Goal: Task Accomplishment & Management: Use online tool/utility

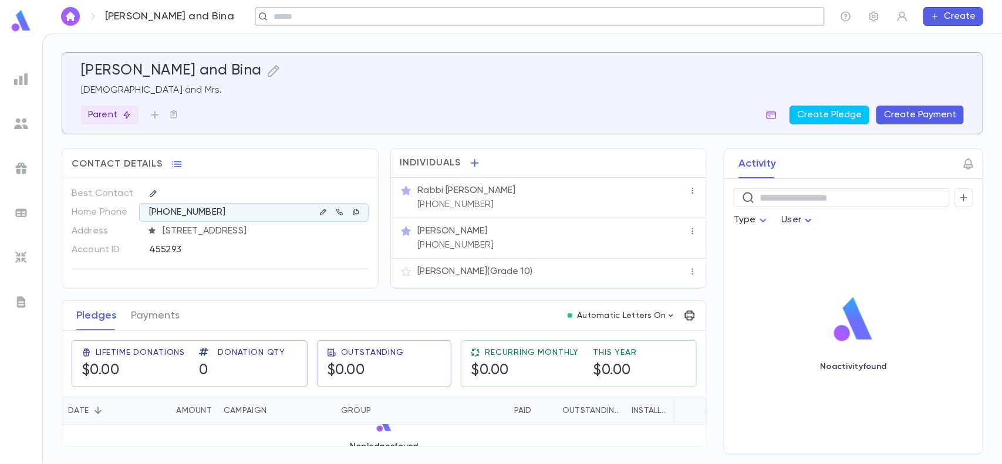
click at [28, 86] on div at bounding box center [21, 79] width 21 height 21
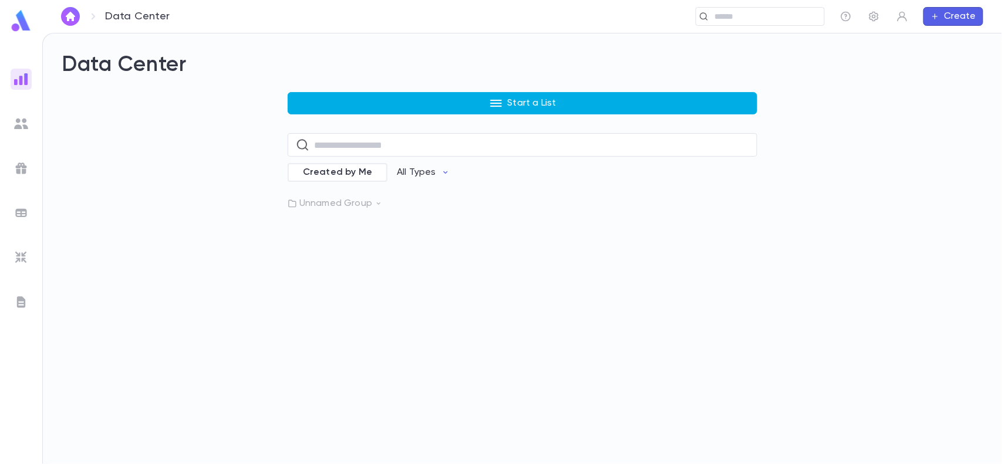
click at [446, 109] on button "Start a List" at bounding box center [522, 103] width 469 height 22
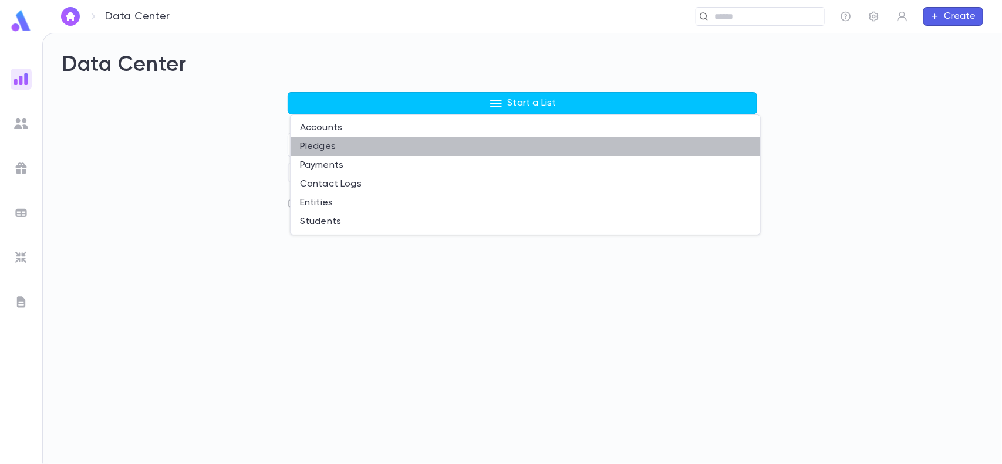
click at [326, 141] on li "Pledges" at bounding box center [524, 146] width 469 height 19
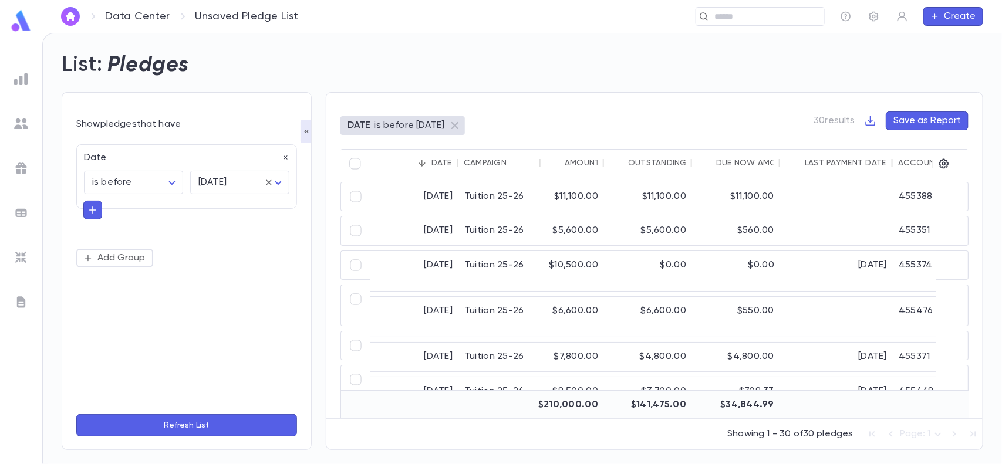
click at [133, 70] on h2 "Pledges" at bounding box center [148, 65] width 82 height 26
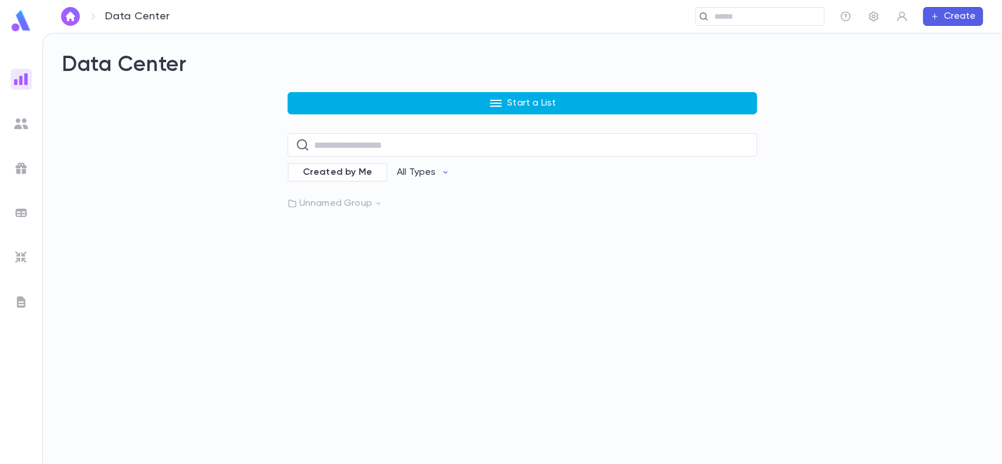
click at [394, 104] on button "Start a List" at bounding box center [522, 103] width 469 height 22
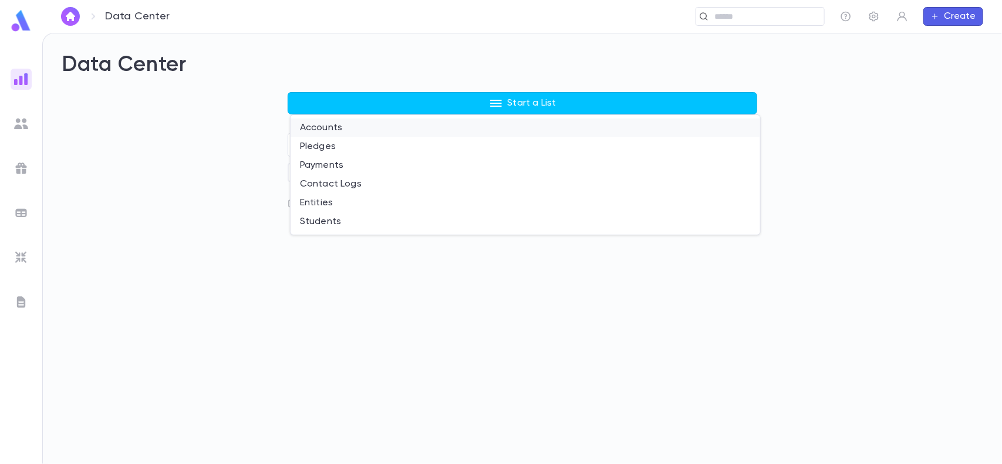
click at [340, 122] on li "Accounts" at bounding box center [524, 128] width 469 height 19
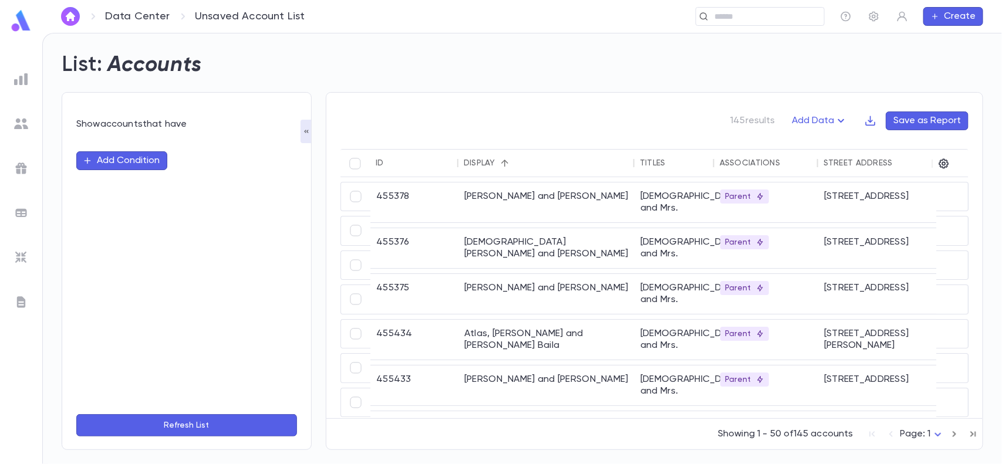
click at [147, 160] on button "Add Condition" at bounding box center [121, 160] width 91 height 19
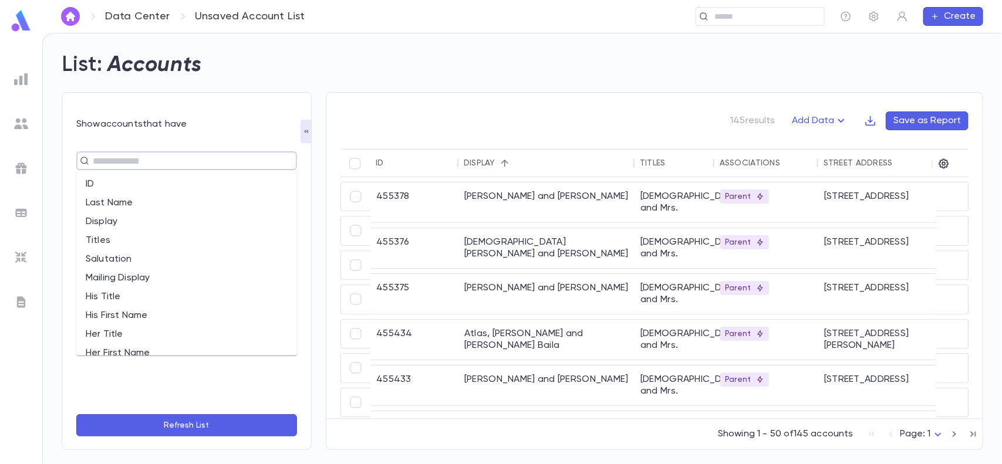
click at [147, 160] on input "text" at bounding box center [181, 161] width 185 height 16
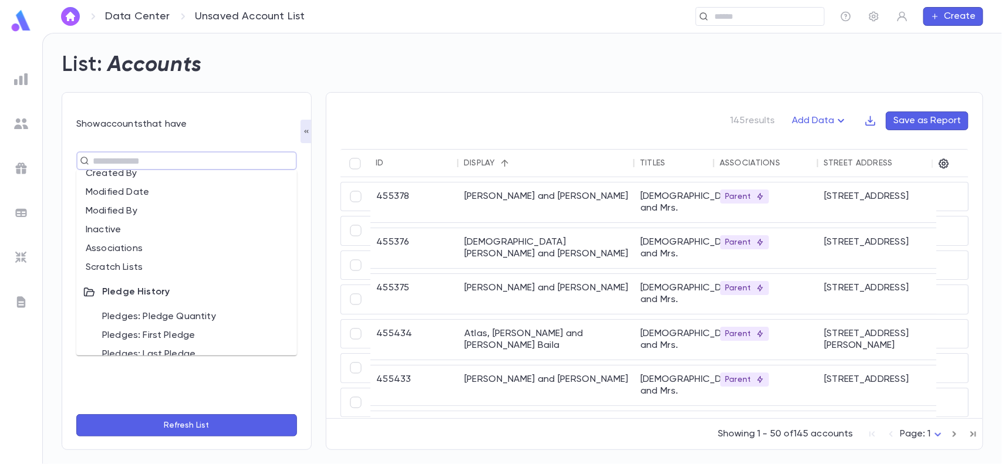
scroll to position [513, 0]
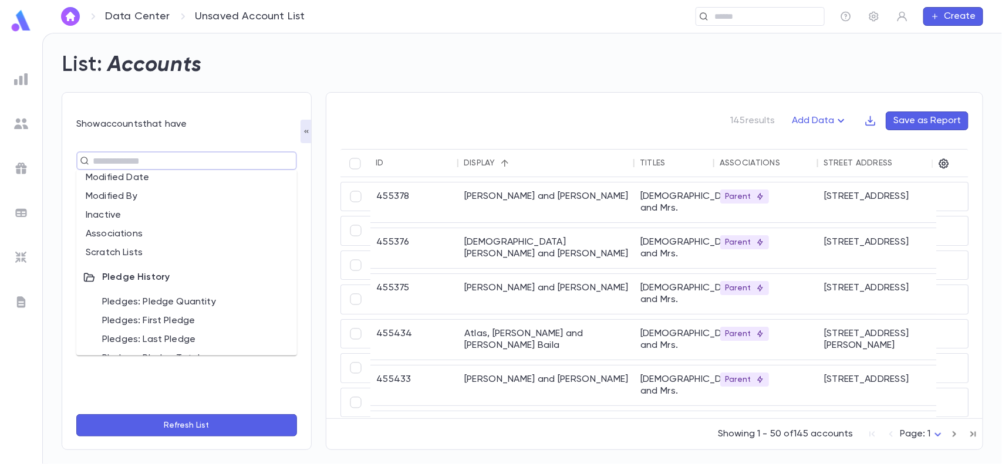
click at [128, 230] on li "Associations" at bounding box center [186, 234] width 221 height 19
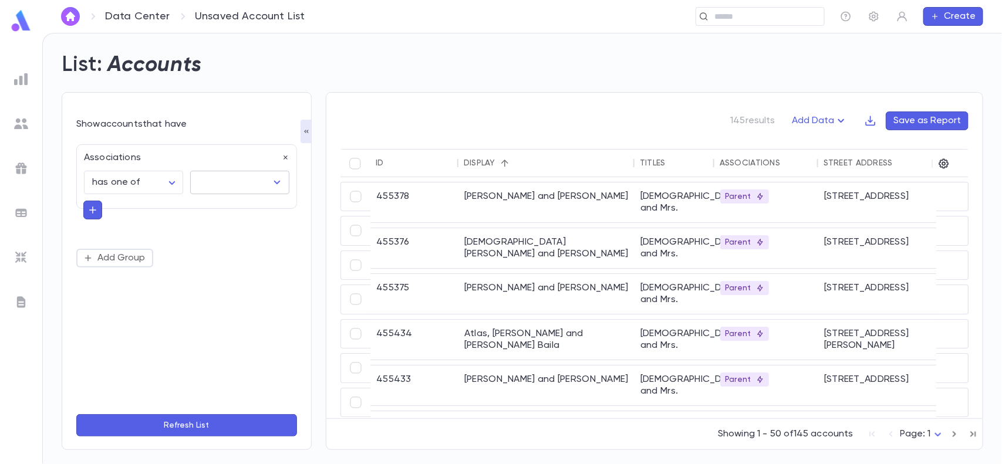
click at [224, 187] on input "text" at bounding box center [230, 182] width 71 height 22
click at [98, 231] on div "**********" at bounding box center [186, 205] width 221 height 123
click at [99, 211] on button "button" at bounding box center [92, 210] width 19 height 19
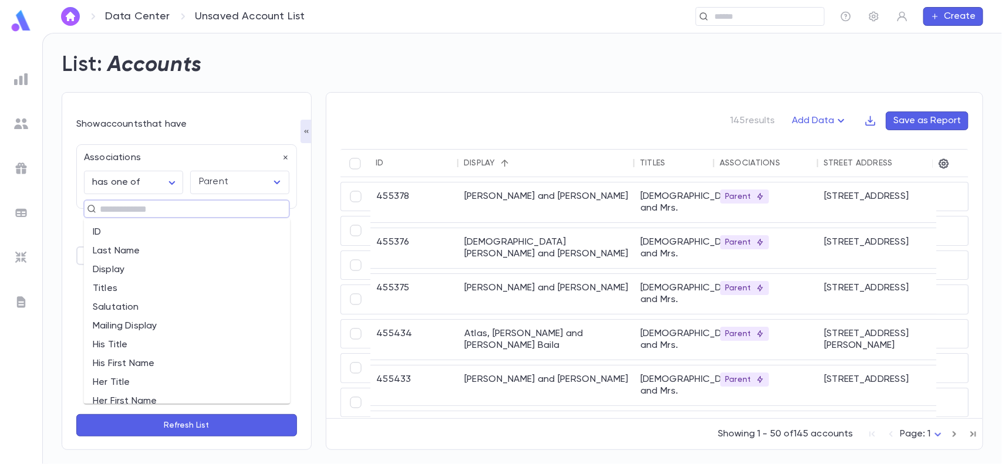
click at [99, 211] on input "text" at bounding box center [181, 209] width 171 height 16
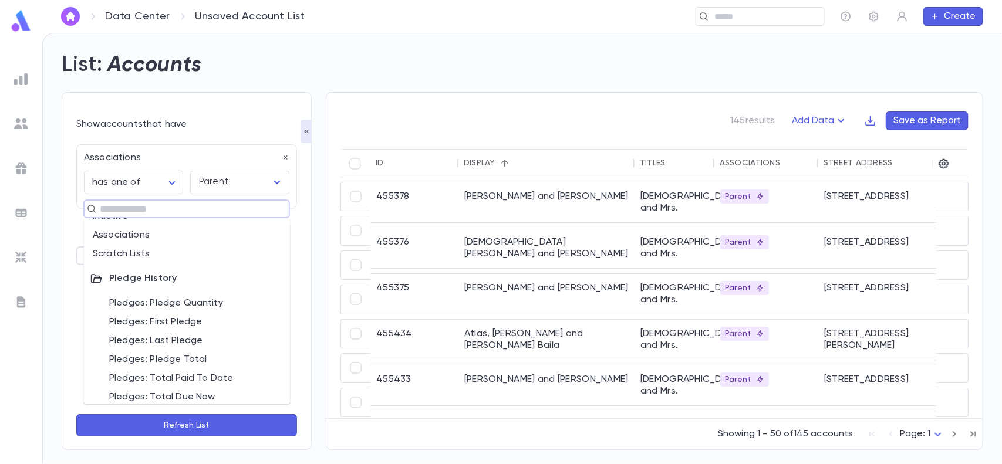
scroll to position [587, 0]
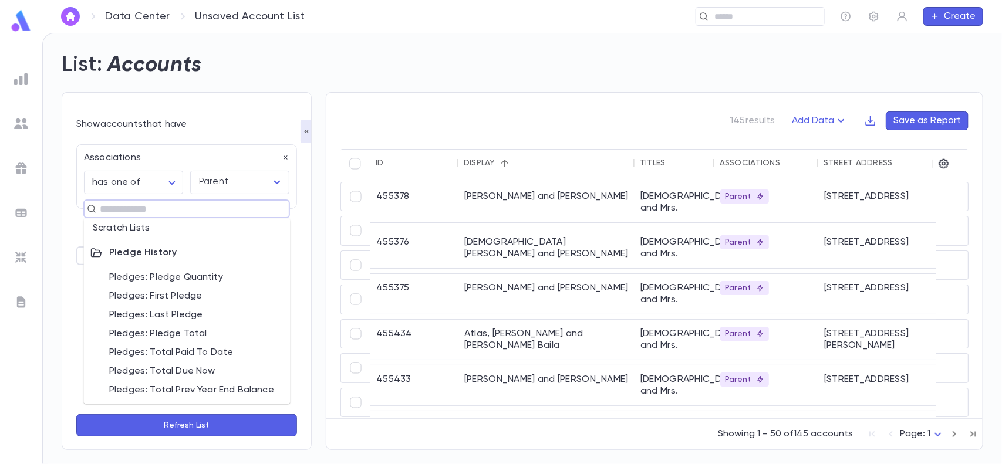
click at [146, 279] on li "Pledges: Pledge Quantity" at bounding box center [187, 277] width 207 height 19
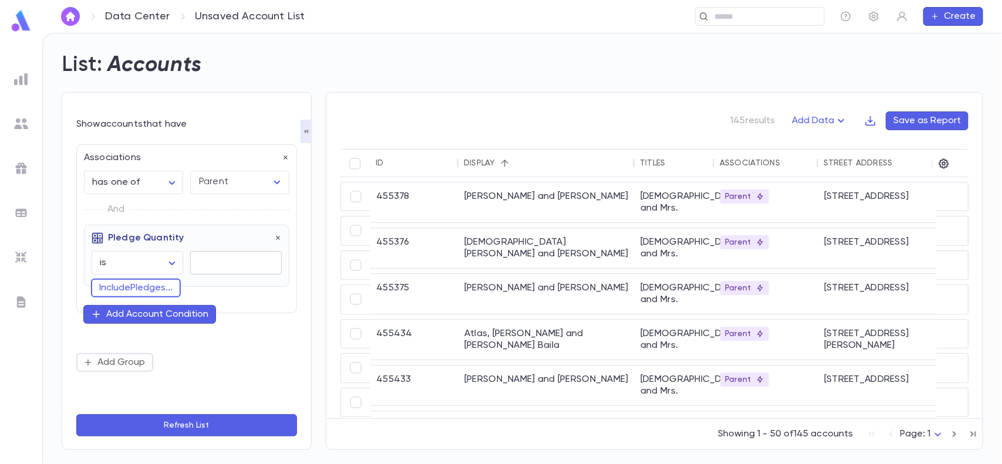
click at [202, 268] on input "text" at bounding box center [236, 263] width 92 height 23
type input "*"
click at [170, 286] on button "Include Pledges ..." at bounding box center [136, 288] width 90 height 19
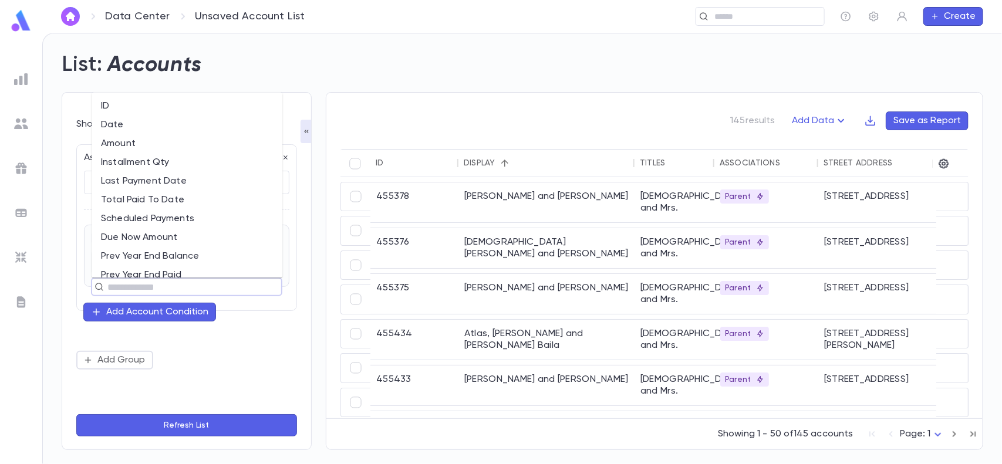
click at [169, 286] on input "text" at bounding box center [182, 287] width 156 height 16
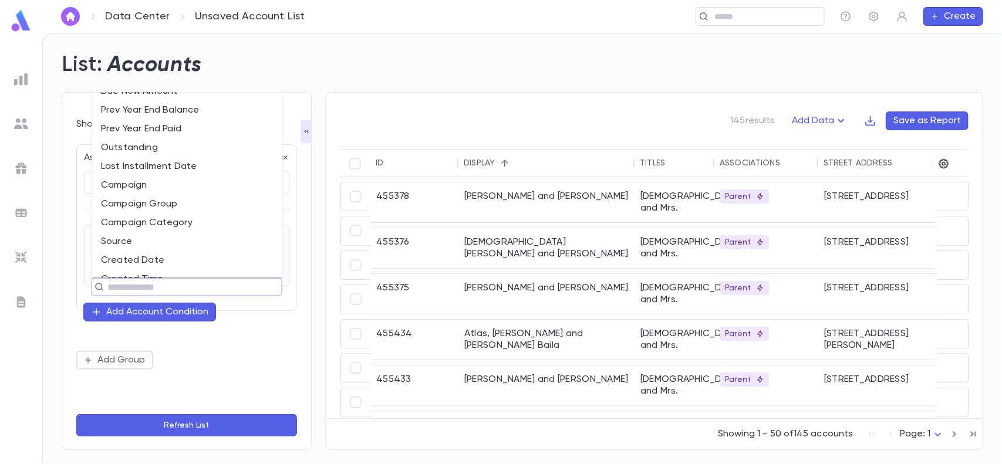
click at [159, 182] on li "Campaign" at bounding box center [187, 184] width 191 height 19
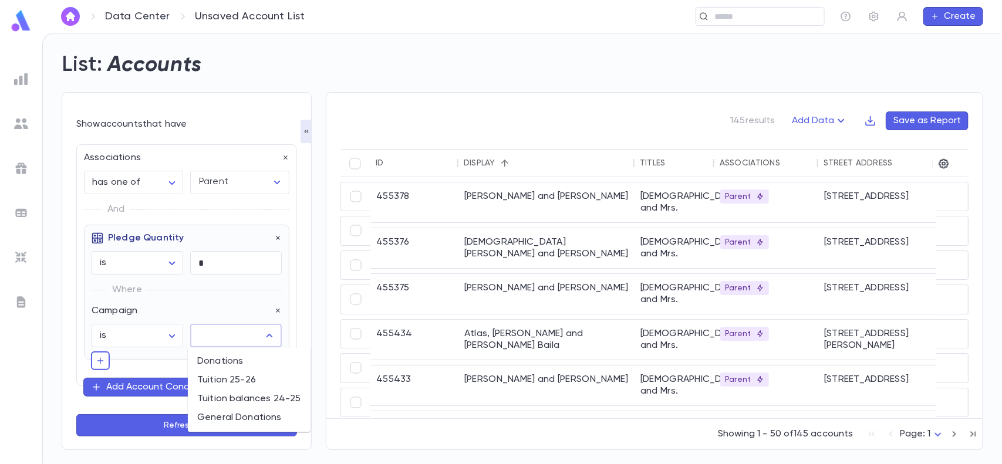
click at [241, 338] on input "text" at bounding box center [226, 336] width 63 height 22
click at [235, 376] on li "Tuition 25-26" at bounding box center [249, 380] width 123 height 19
type input "**********"
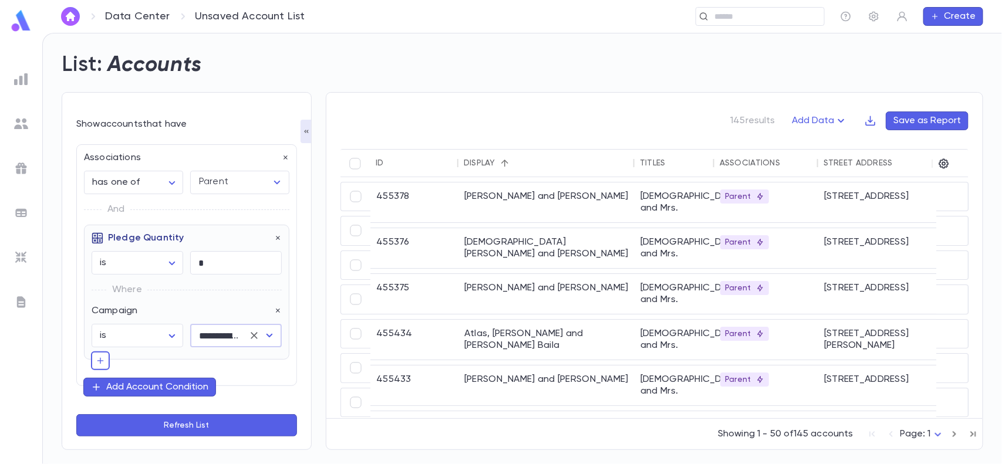
click at [181, 421] on button "Refresh List" at bounding box center [186, 425] width 221 height 22
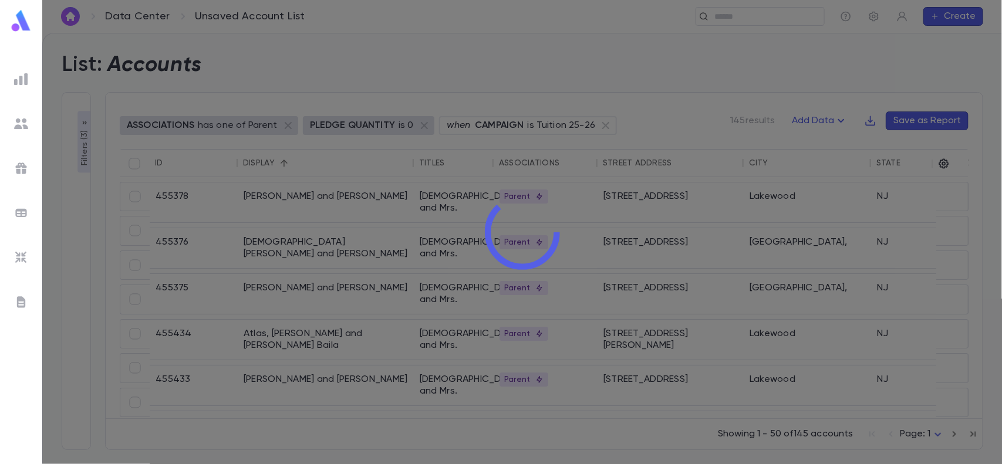
type input "**********"
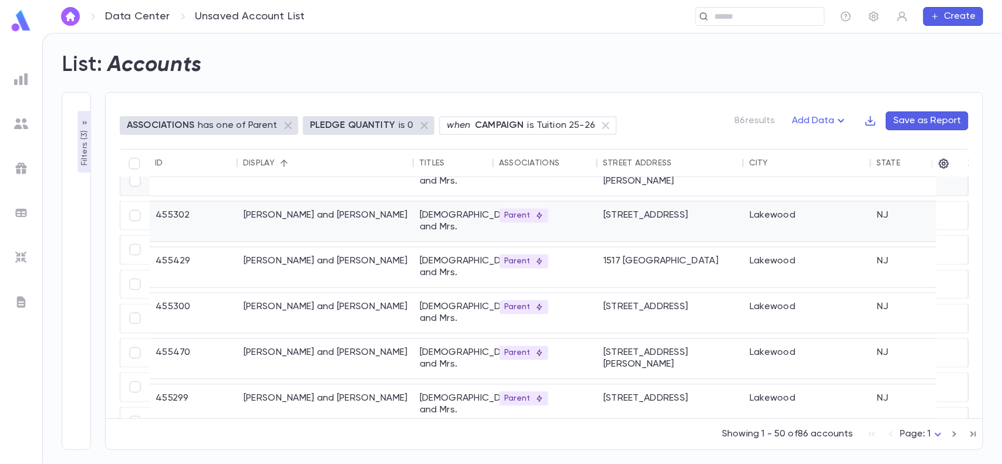
scroll to position [440, 0]
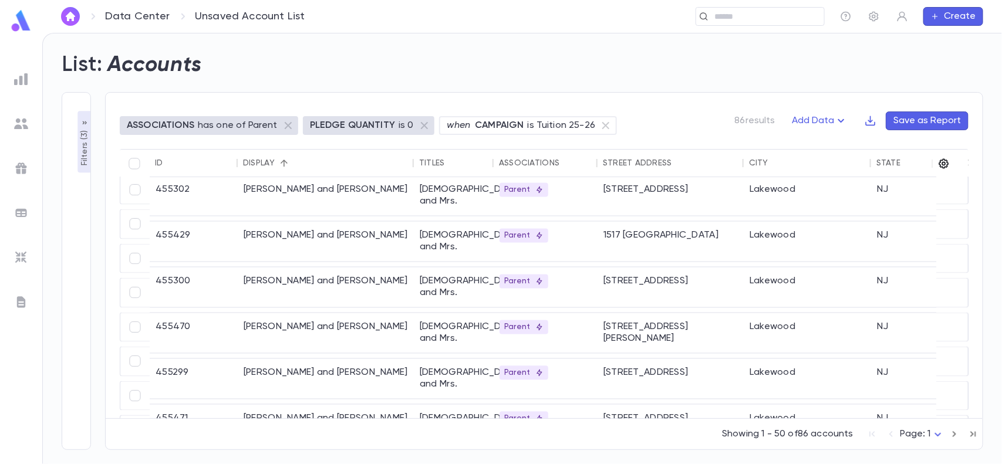
click at [945, 165] on icon "button" at bounding box center [944, 164] width 10 height 10
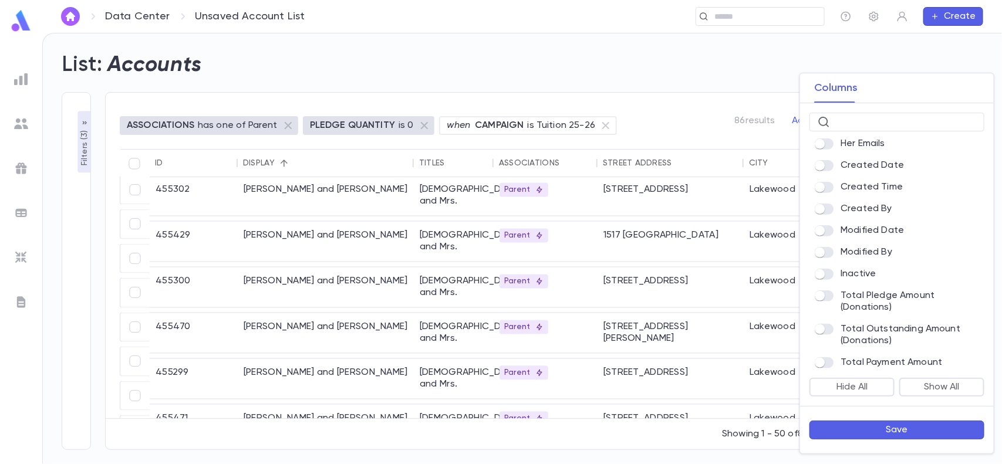
scroll to position [623, 0]
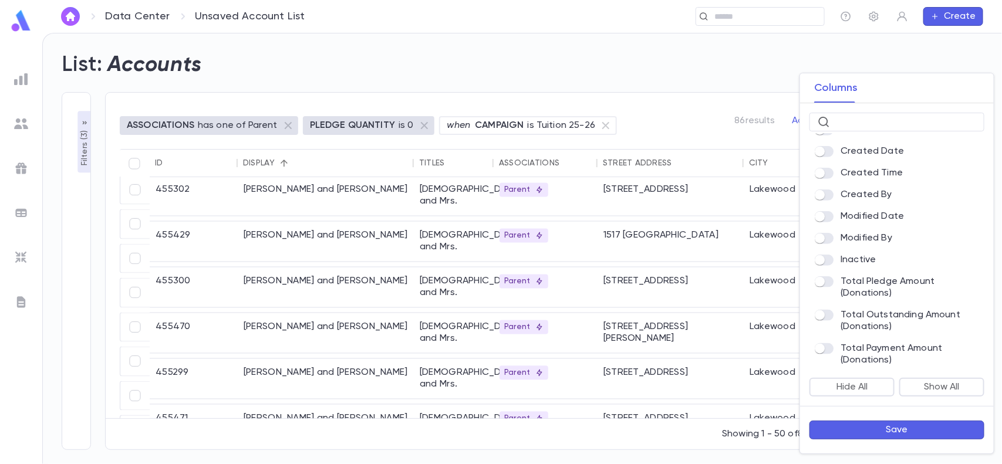
click at [884, 427] on button "Save" at bounding box center [896, 430] width 175 height 19
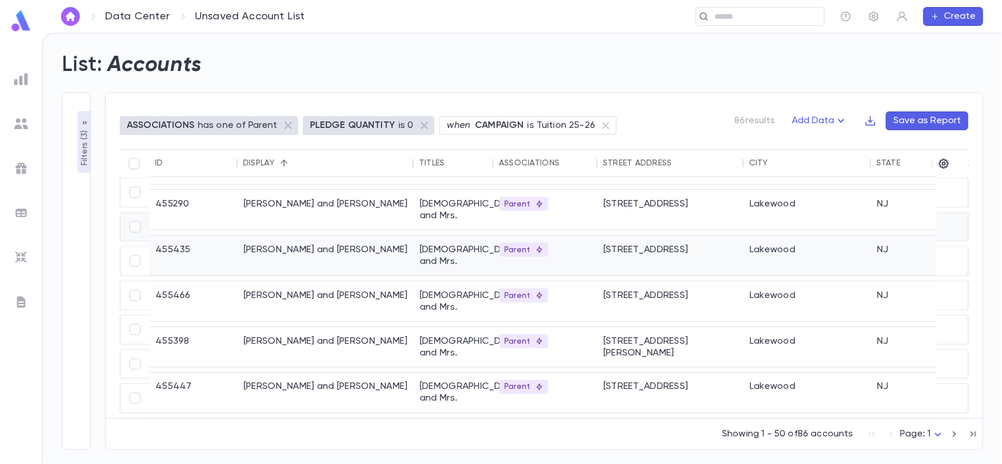
scroll to position [1286, 0]
